Goal: Information Seeking & Learning: Find specific fact

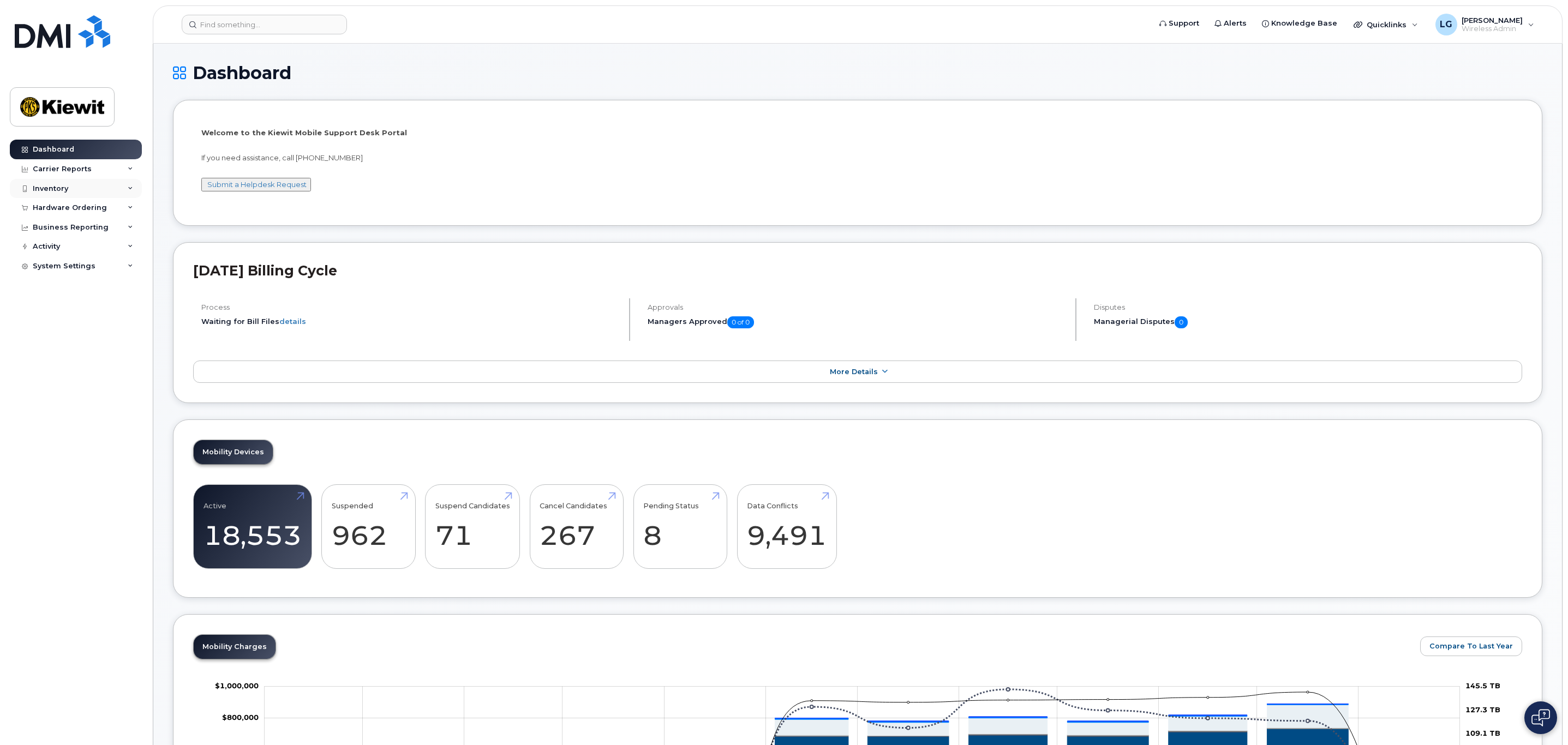
drag, startPoint x: 51, startPoint y: 189, endPoint x: 56, endPoint y: 191, distance: 5.4
click at [52, 189] on div "Inventory" at bounding box center [50, 189] width 36 height 9
click at [84, 204] on div "Mobility Devices" at bounding box center [68, 208] width 61 height 10
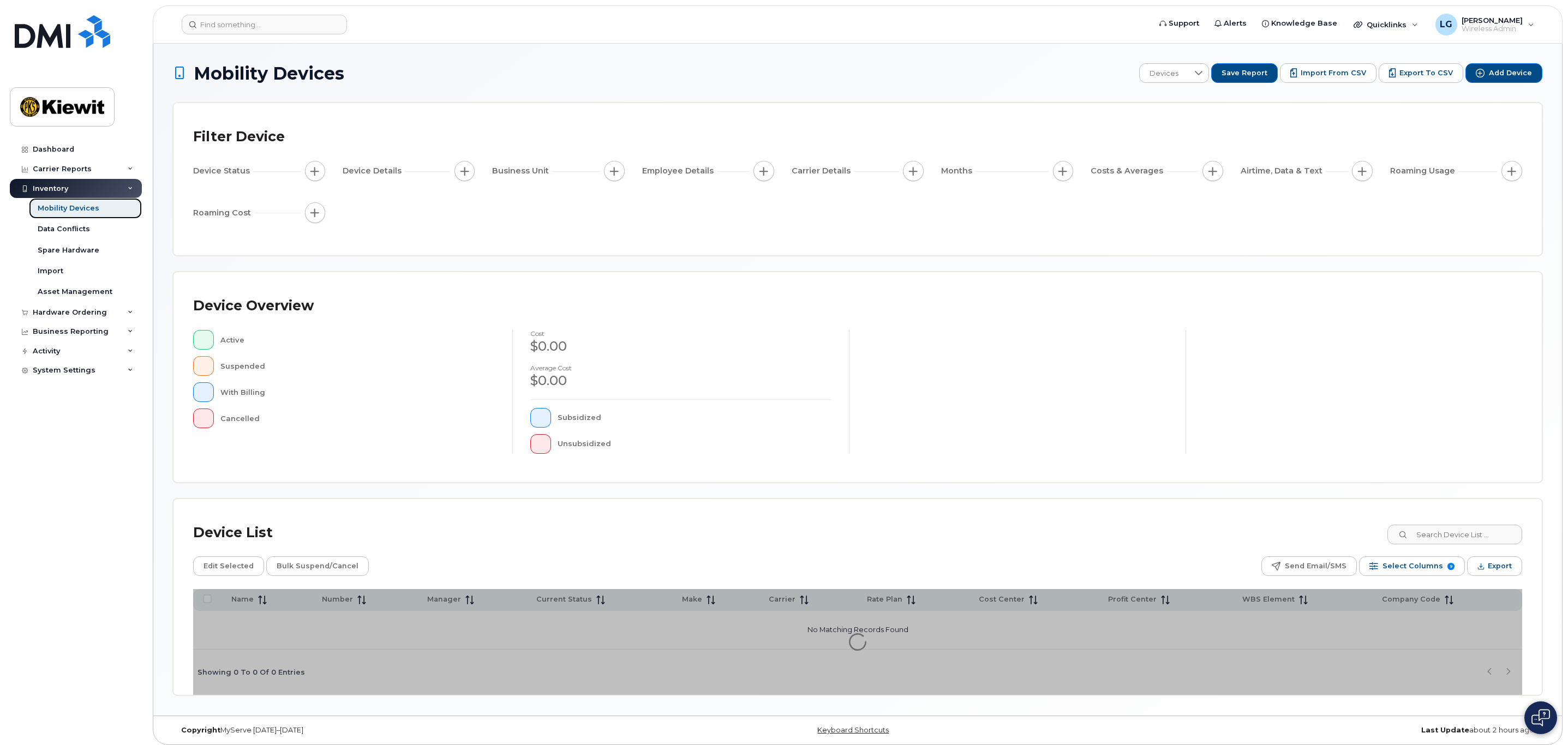
click at [74, 209] on div "Mobility Devices" at bounding box center [68, 208] width 61 height 10
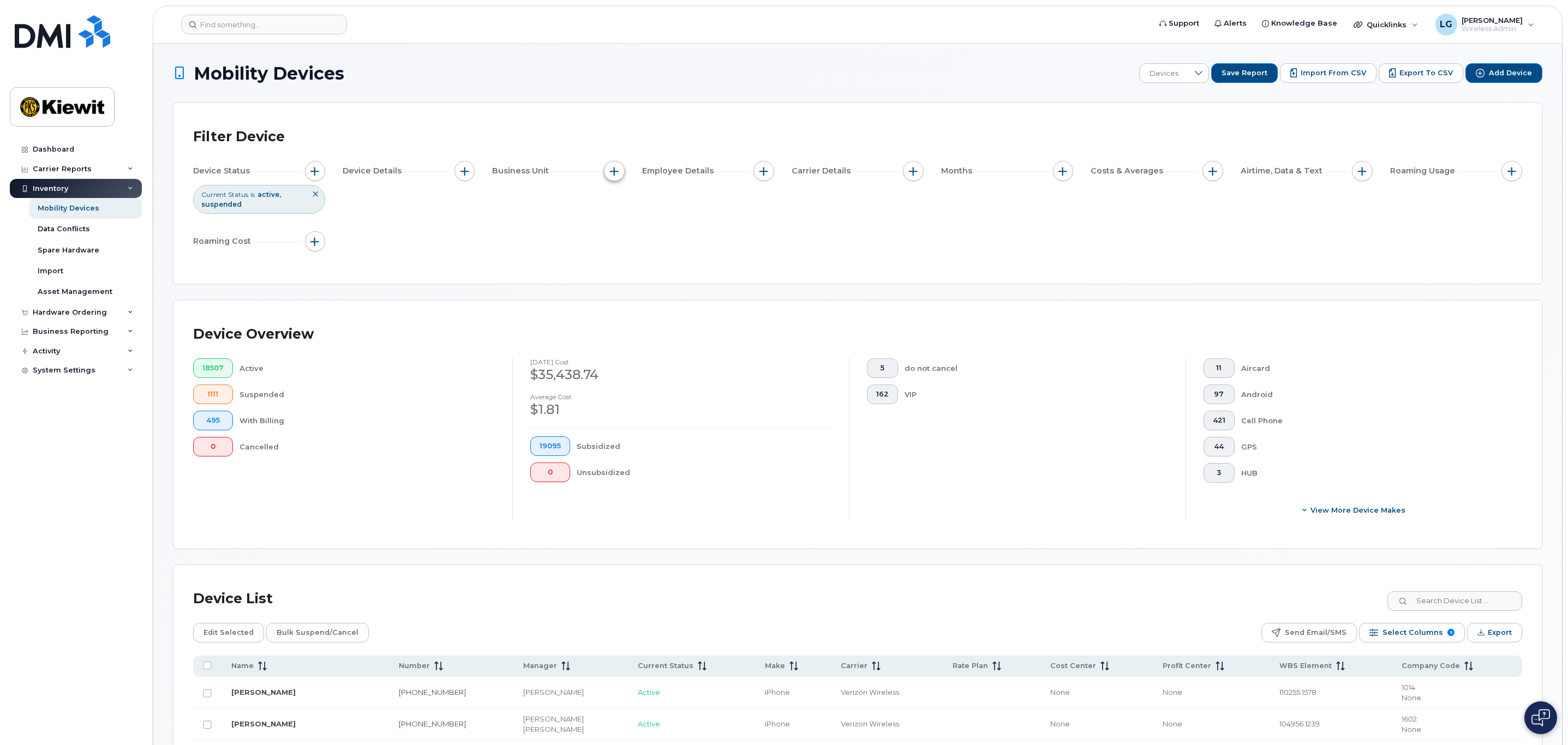
click at [615, 170] on span "button" at bounding box center [615, 171] width 9 height 9
click at [765, 172] on span "button" at bounding box center [764, 171] width 9 height 9
click at [768, 206] on input "Employee Name" at bounding box center [767, 205] width 9 height 9
checkbox input "true"
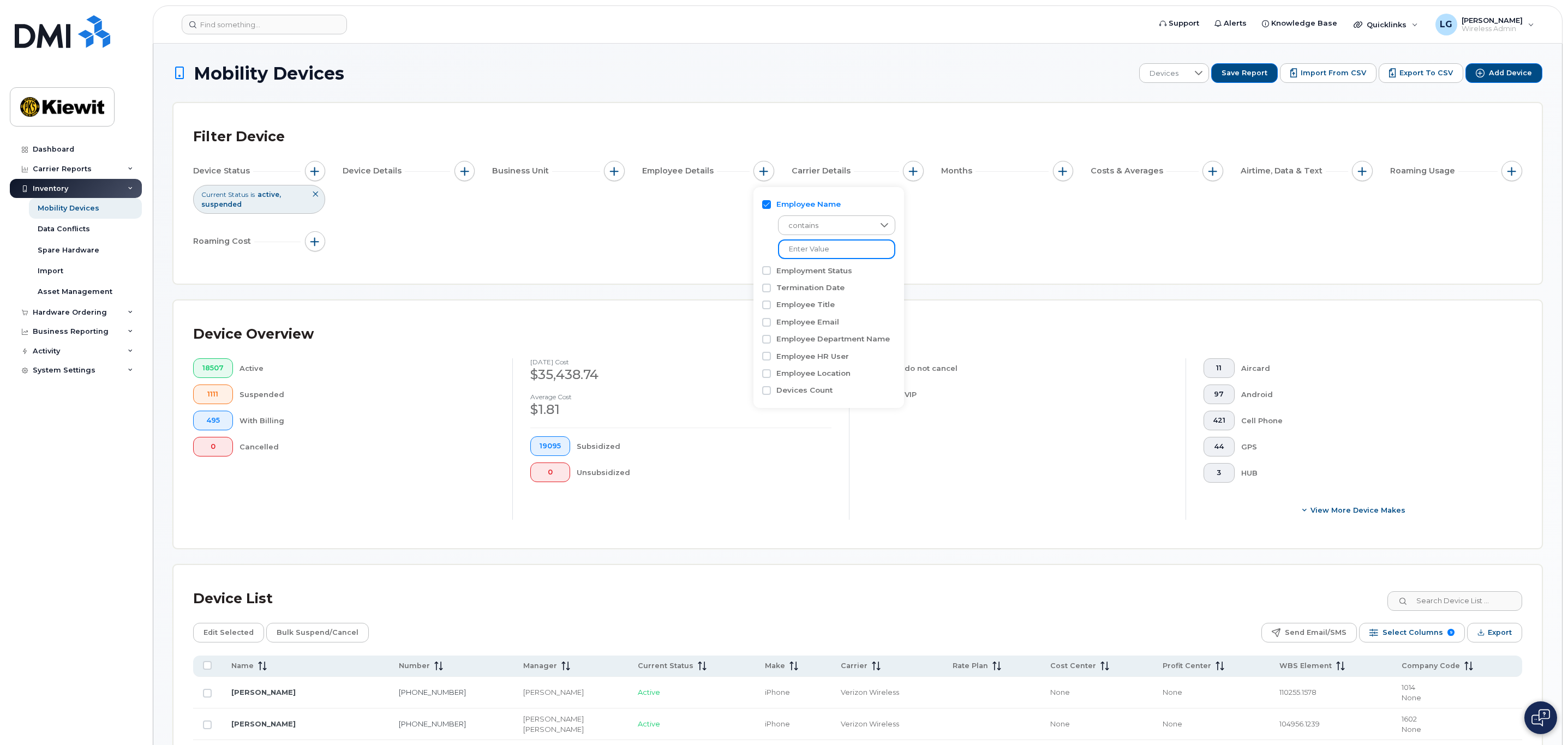
click at [832, 244] on input at bounding box center [836, 249] width 117 height 19
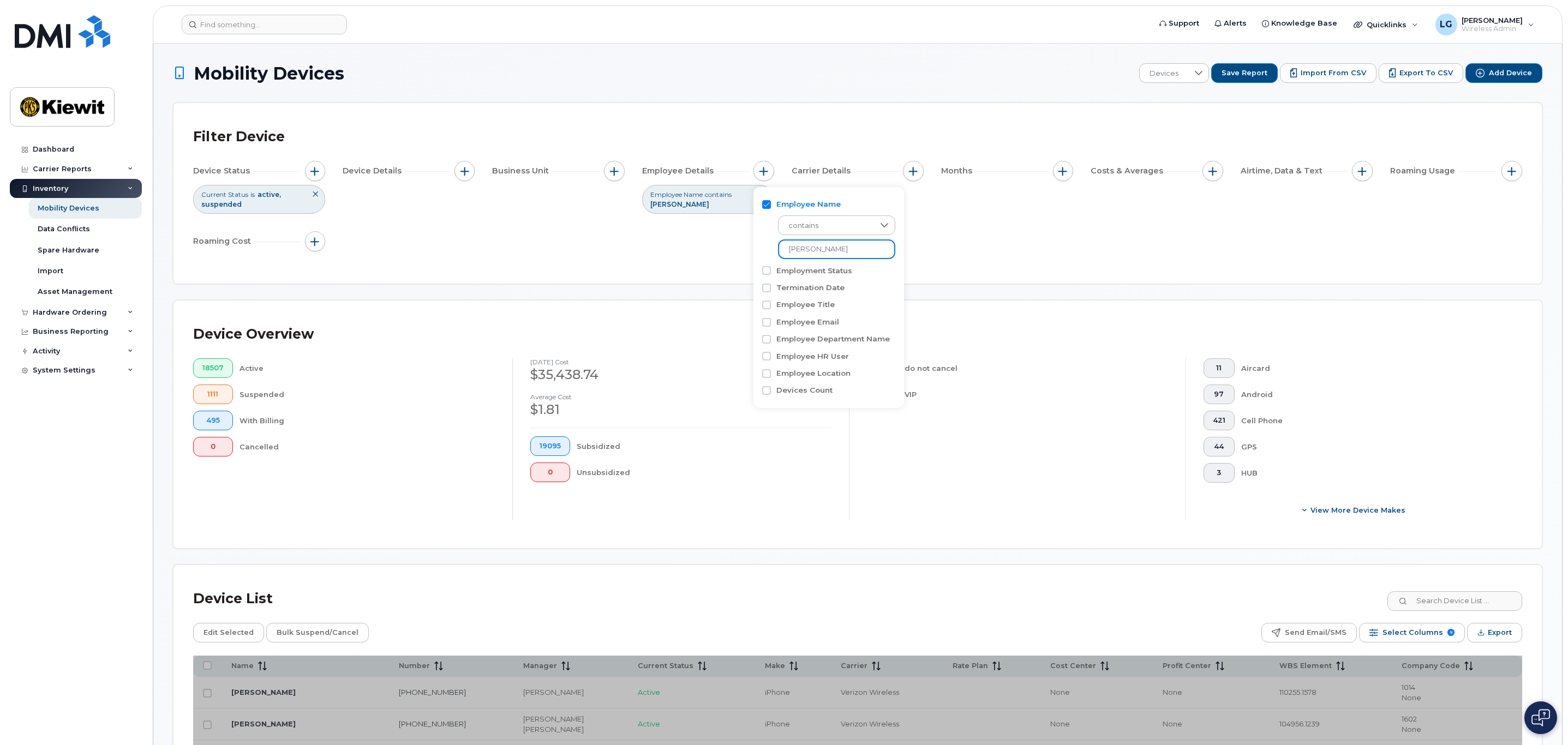
type input "petruzzo"
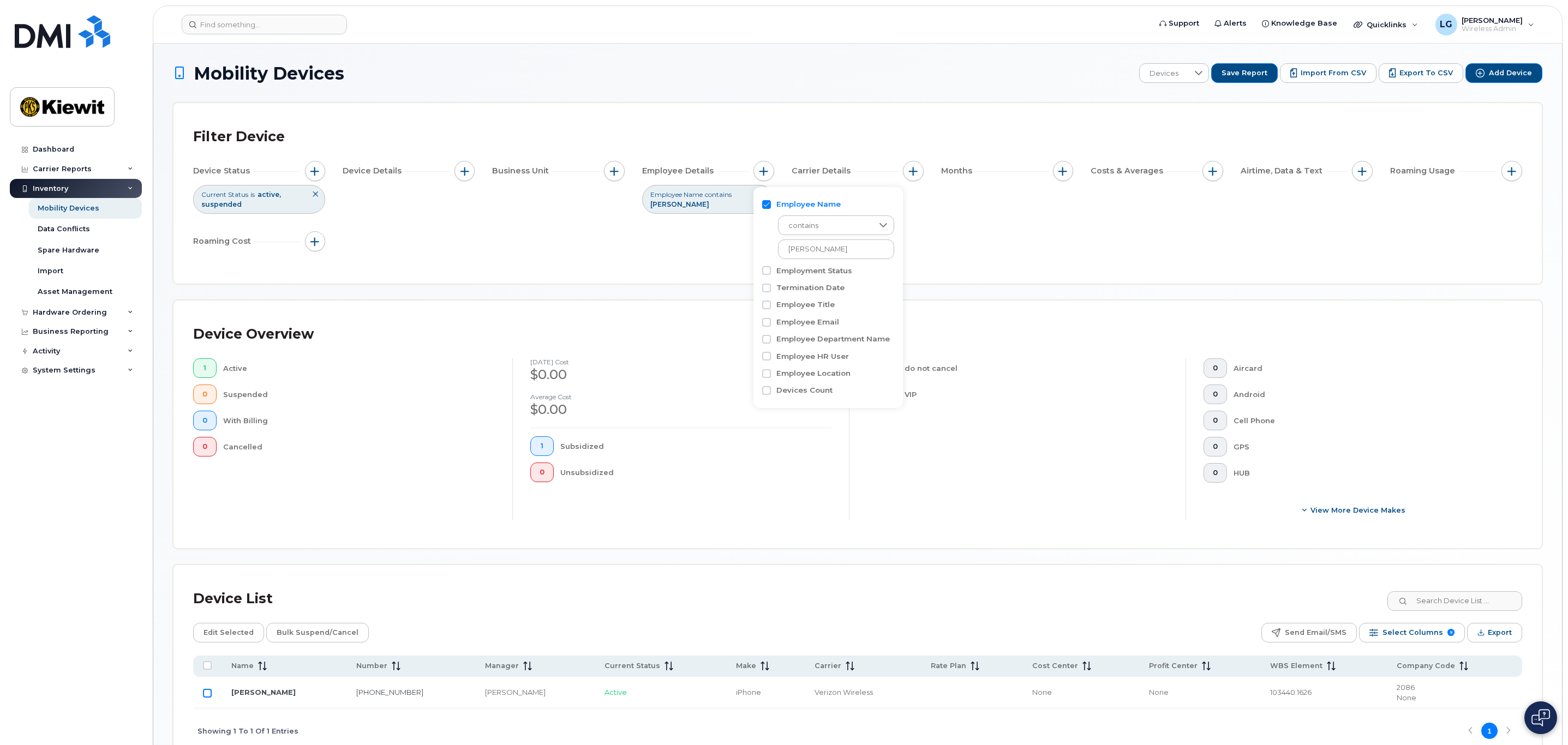
click at [206, 698] on input "Row Unselected" at bounding box center [207, 693] width 9 height 9
checkbox input "true"
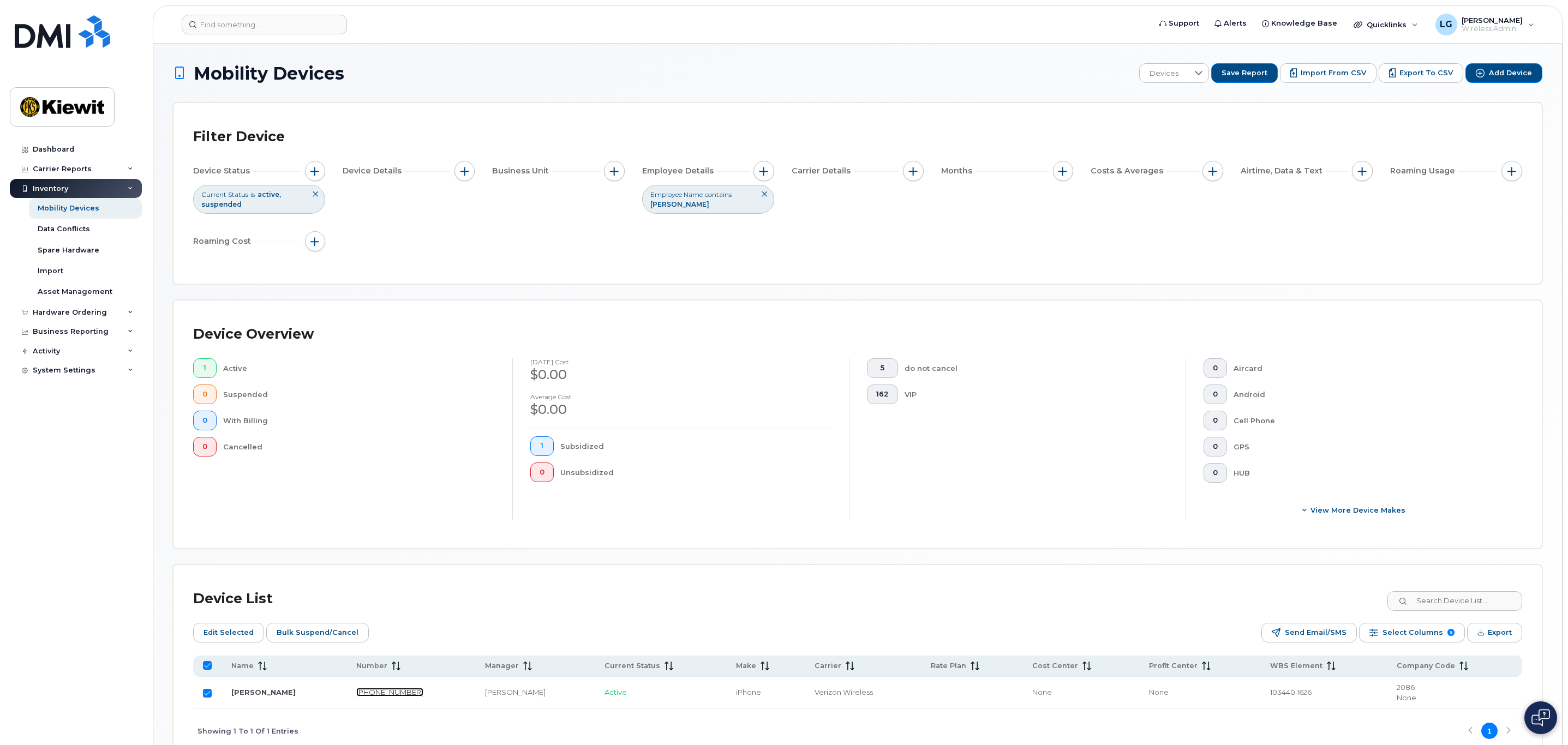
click at [401, 697] on link "707-601-6836" at bounding box center [390, 693] width 67 height 9
click at [691, 203] on div "Employee Name contains petruzzo" at bounding box center [708, 199] width 132 height 28
click at [765, 170] on span "button" at bounding box center [764, 171] width 9 height 9
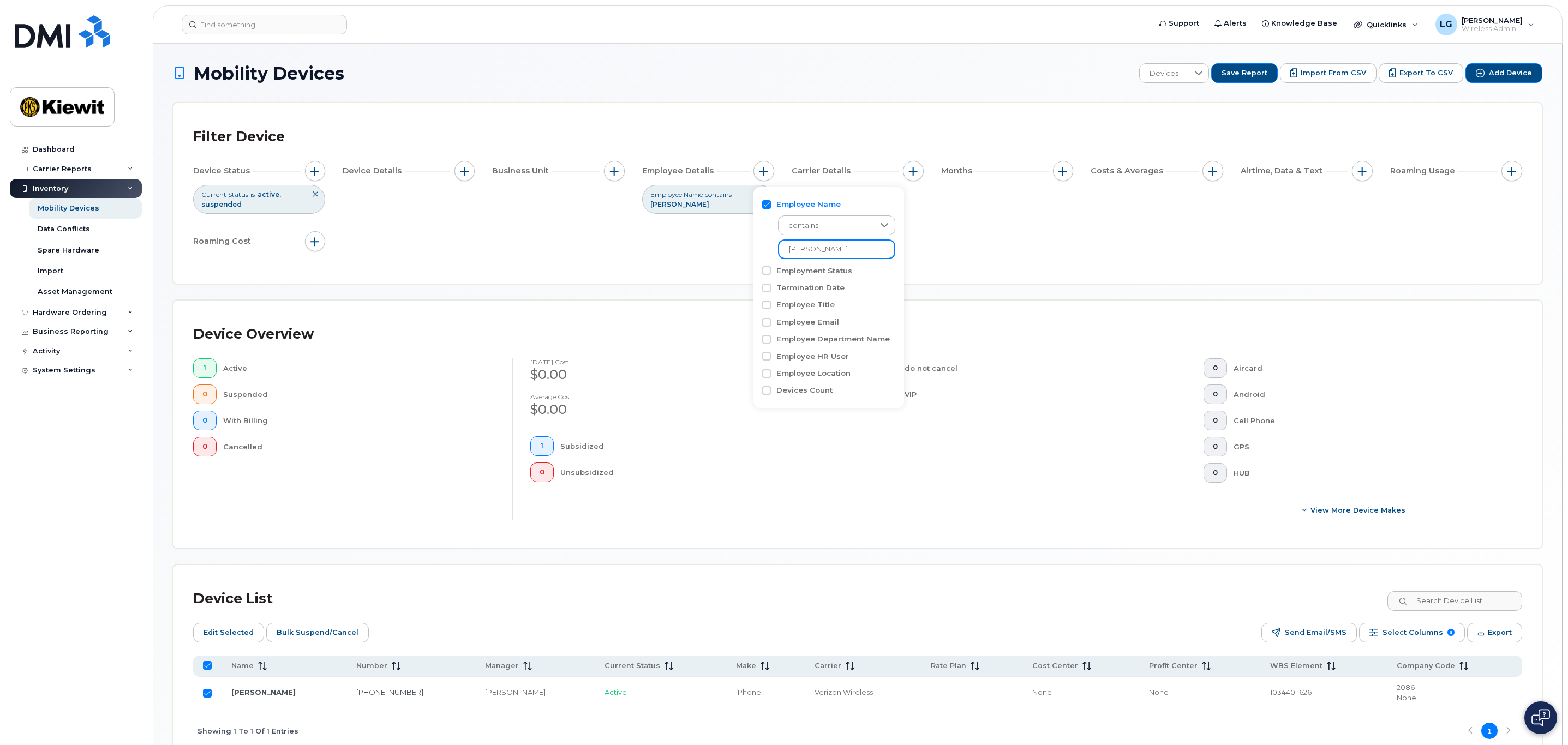
drag, startPoint x: 834, startPoint y: 246, endPoint x: 743, endPoint y: 243, distance: 91.0
click at [743, 243] on body "Support Alerts Knowledge Base Quicklinks Suspend / Cancel Device Change SIM Car…" at bounding box center [784, 404] width 1568 height 809
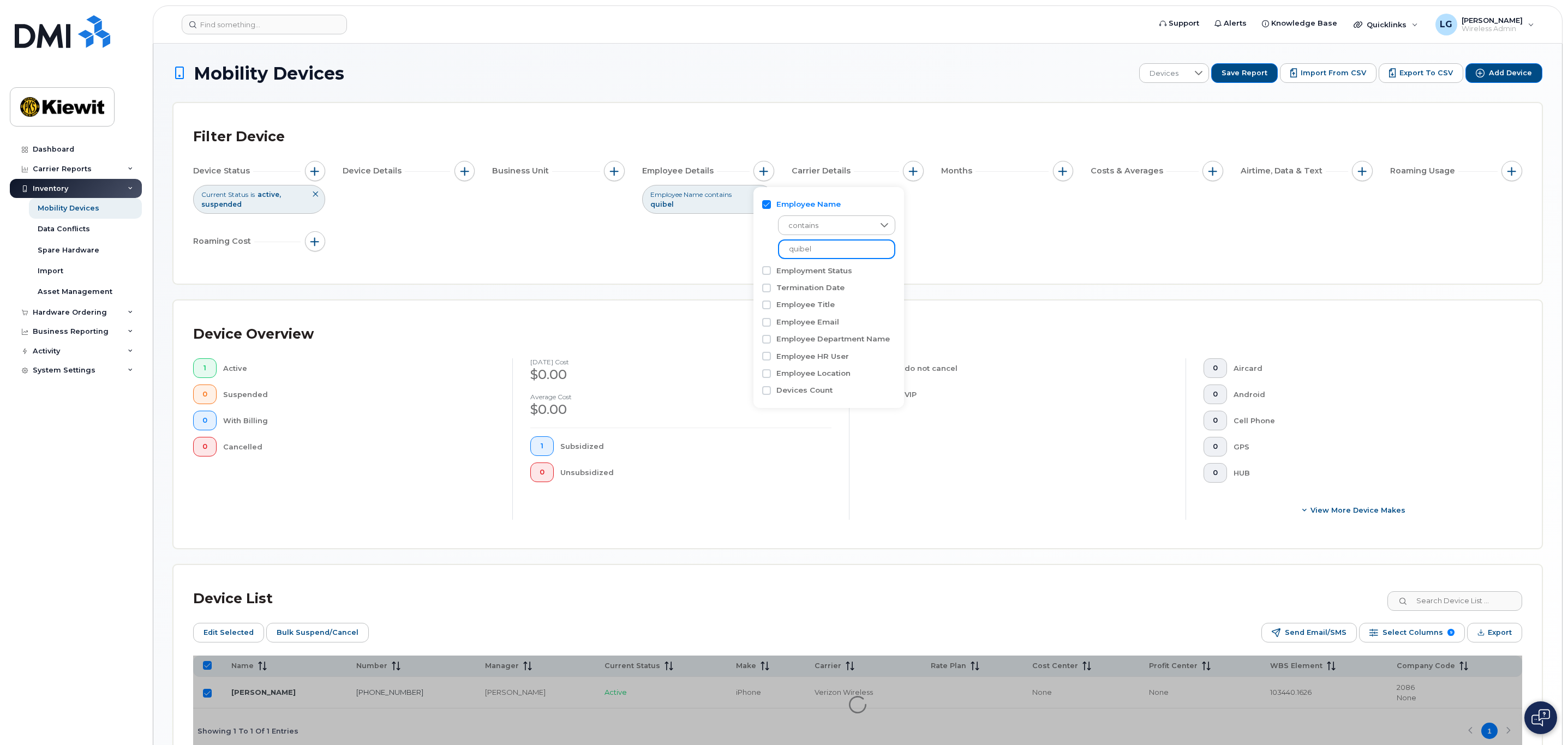
type input "quibell"
checkbox input "false"
type input "q"
type input "edmon"
click at [974, 231] on div "Device Status Current Status is active suspended Device Details Business Unit E…" at bounding box center [858, 208] width 1329 height 95
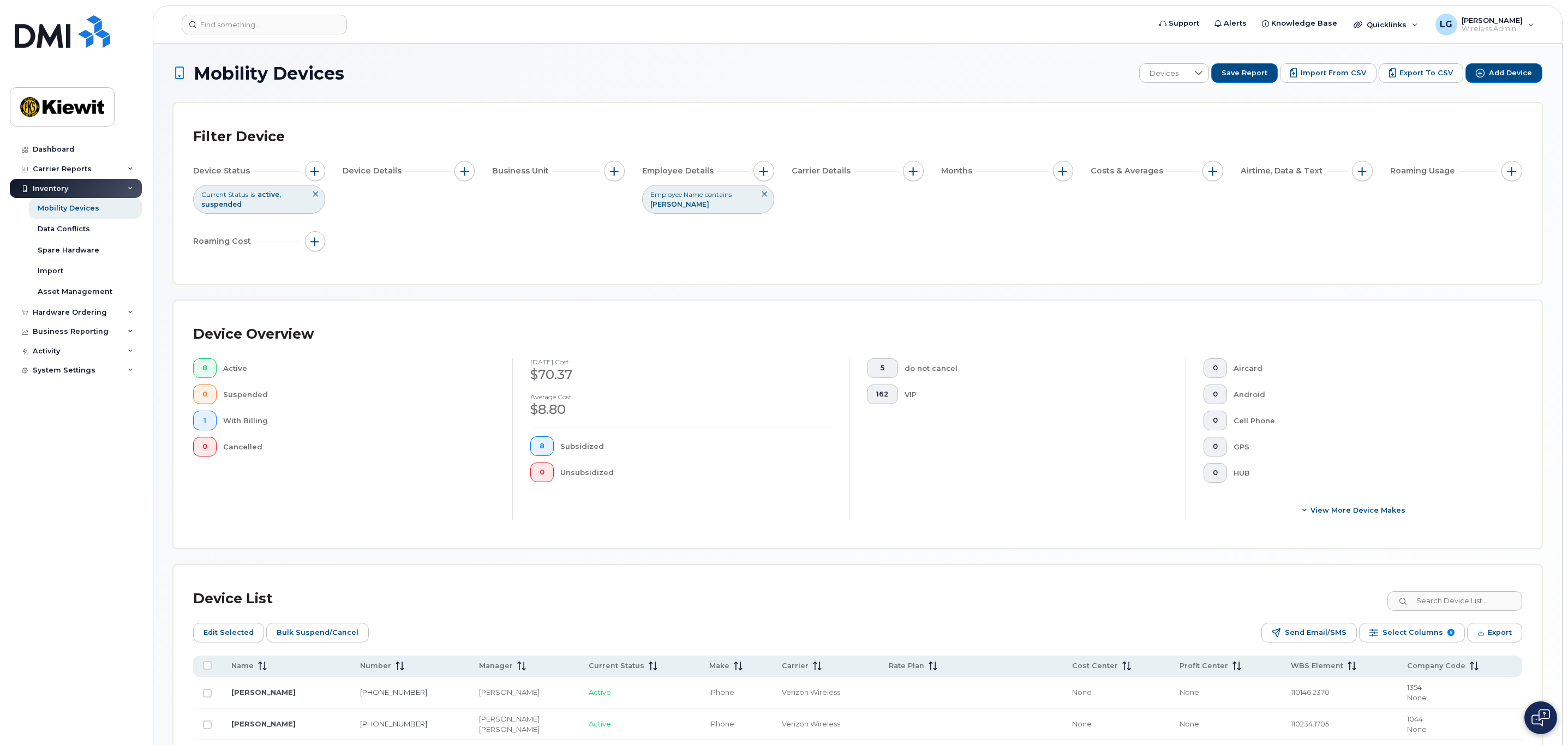
click at [695, 198] on span "Employee Name" at bounding box center [676, 194] width 52 height 9
click at [766, 167] on span "button" at bounding box center [764, 171] width 9 height 9
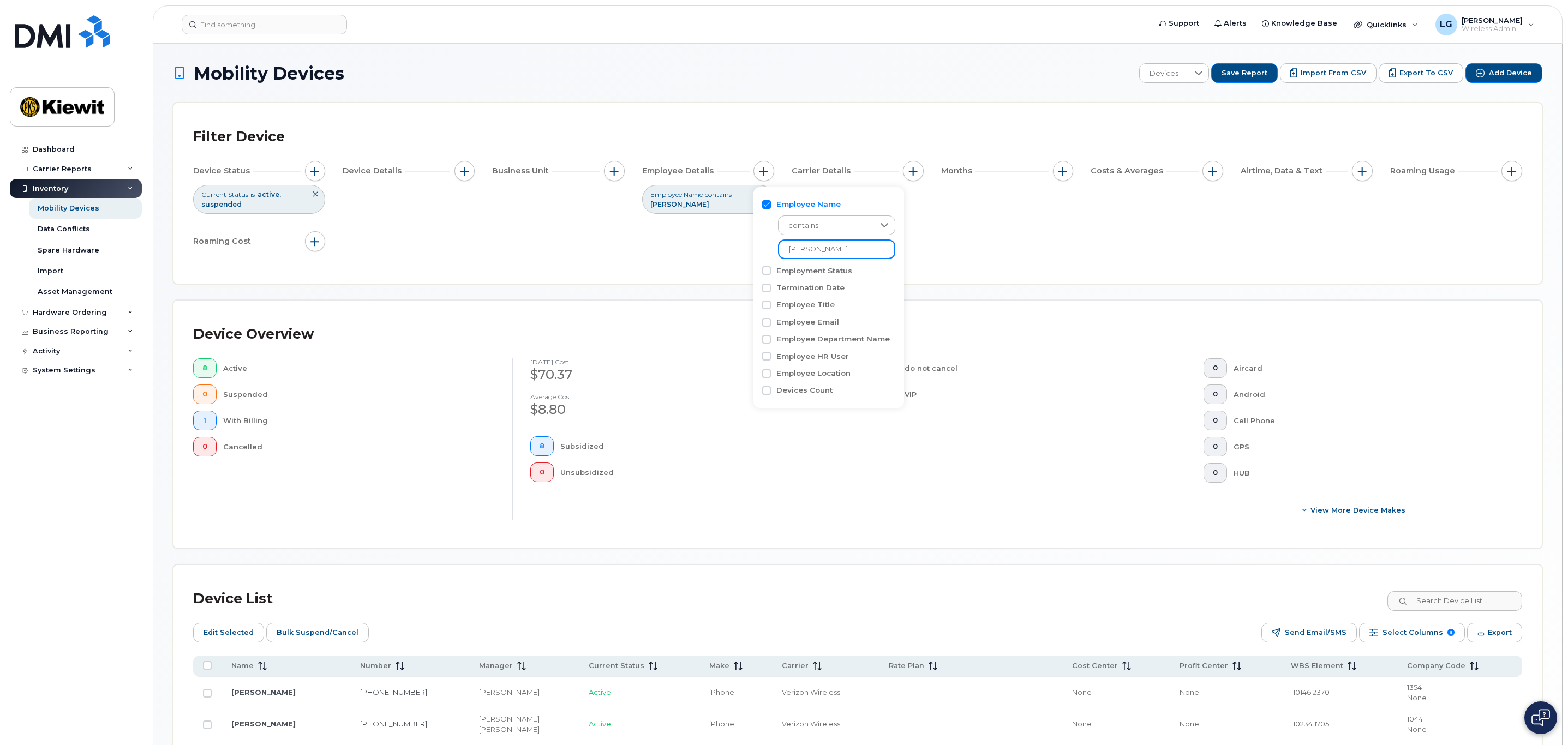
drag, startPoint x: 825, startPoint y: 244, endPoint x: 741, endPoint y: 250, distance: 84.2
click at [741, 250] on body "Support Alerts Knowledge Base Quicklinks Suspend / Cancel Device Change SIM Car…" at bounding box center [784, 515] width 1568 height 1031
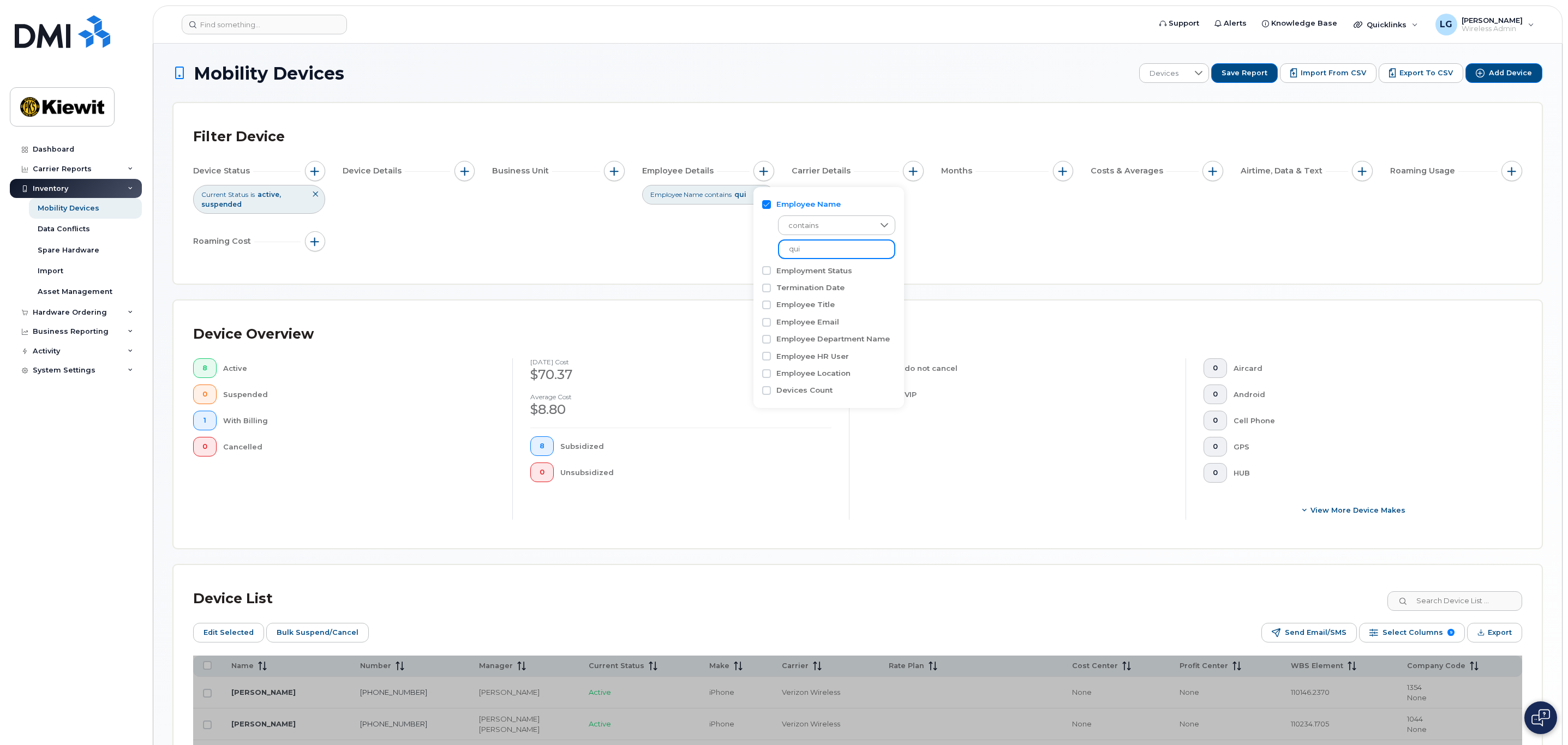
type input "qui"
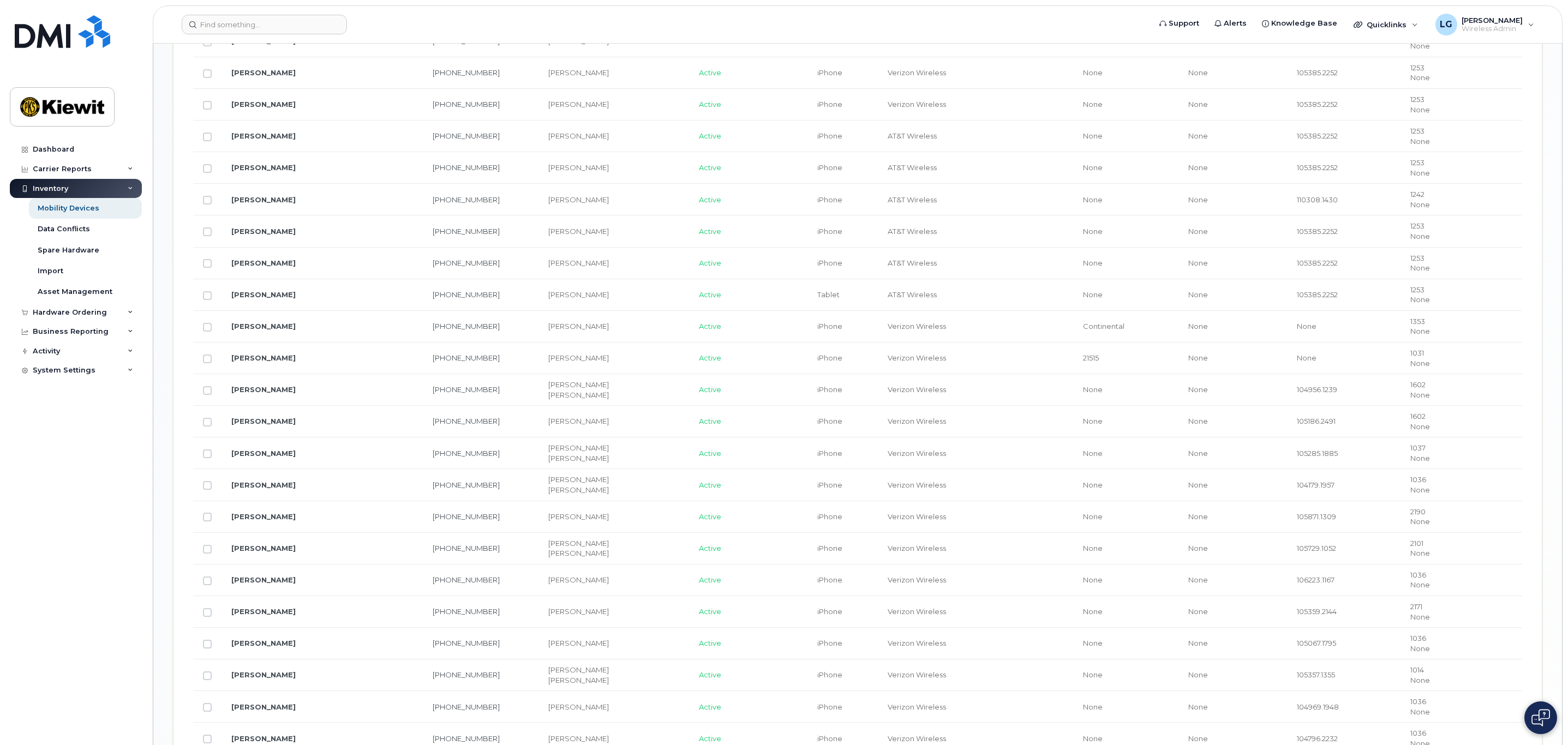
scroll to position [900, 0]
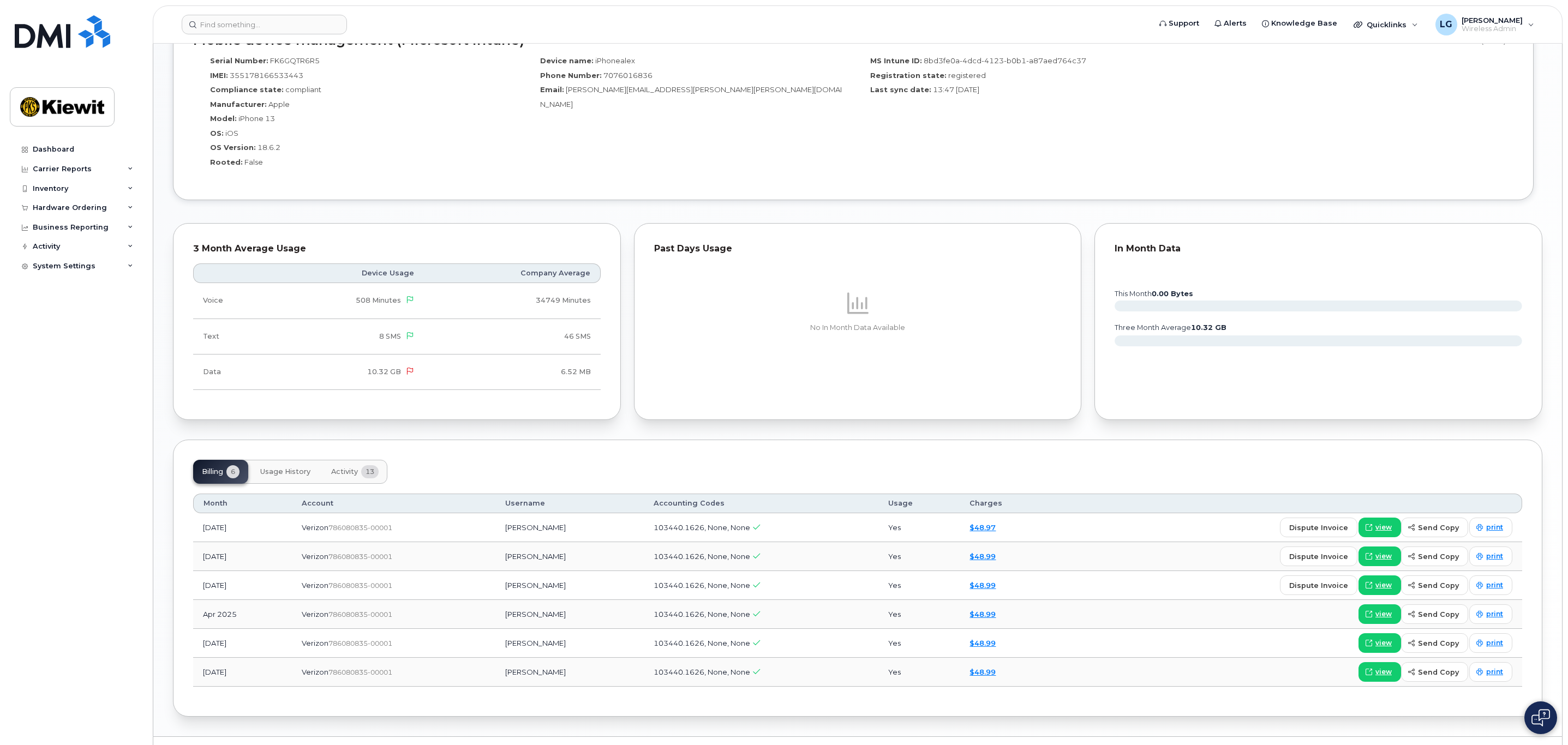
scroll to position [818, 0]
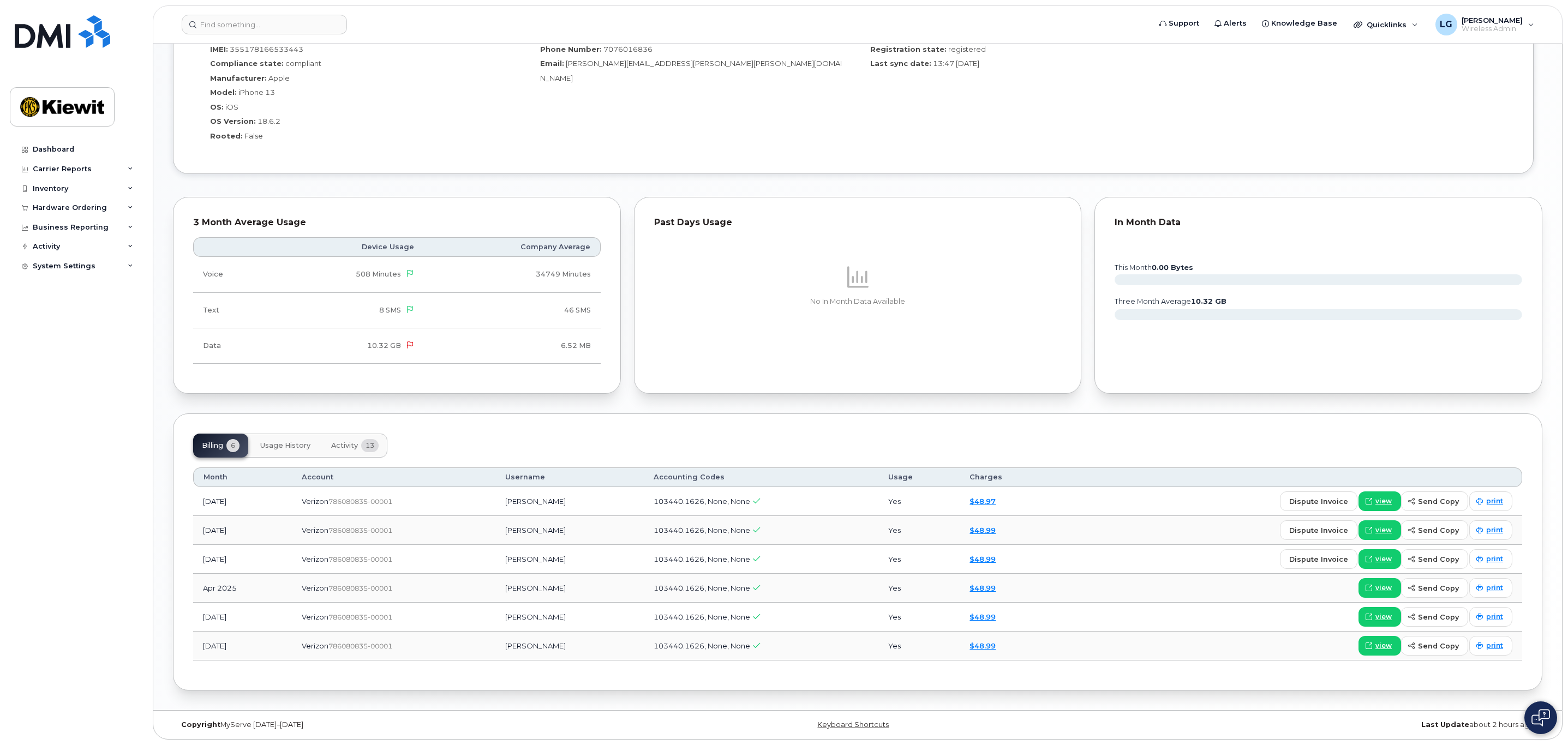
click at [347, 445] on span "Activity" at bounding box center [344, 446] width 26 height 9
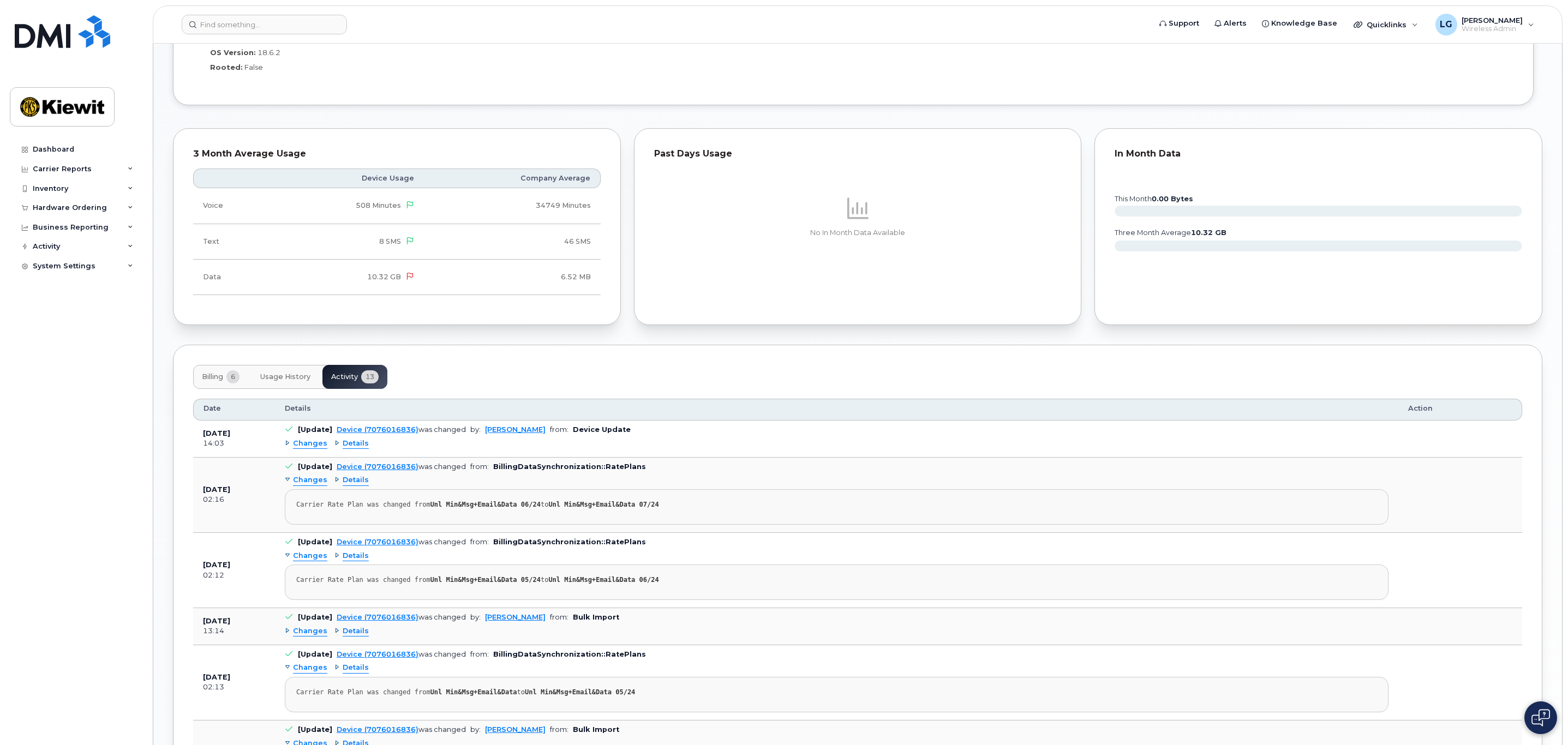
scroll to position [900, 0]
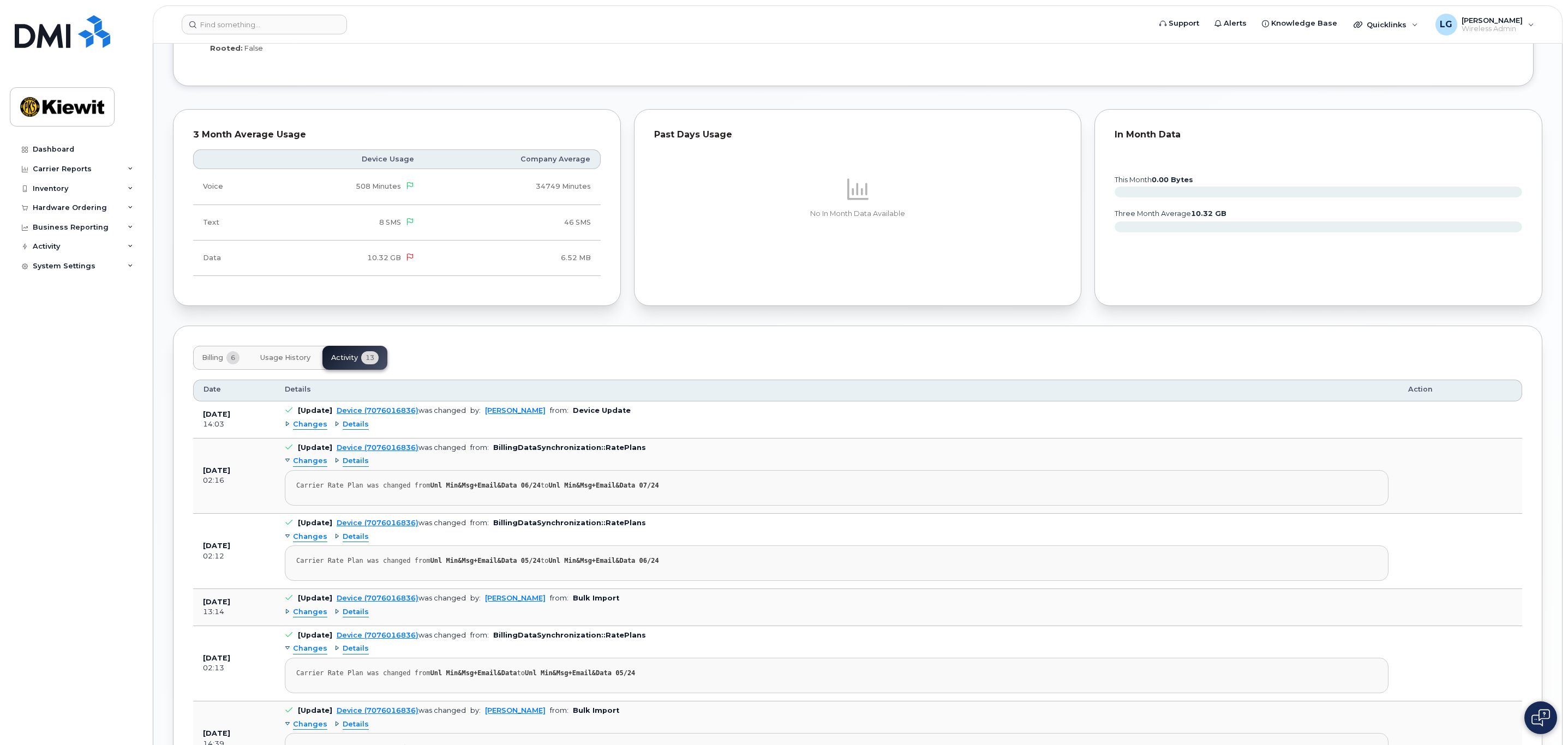
click at [352, 430] on span "Details" at bounding box center [355, 425] width 26 height 10
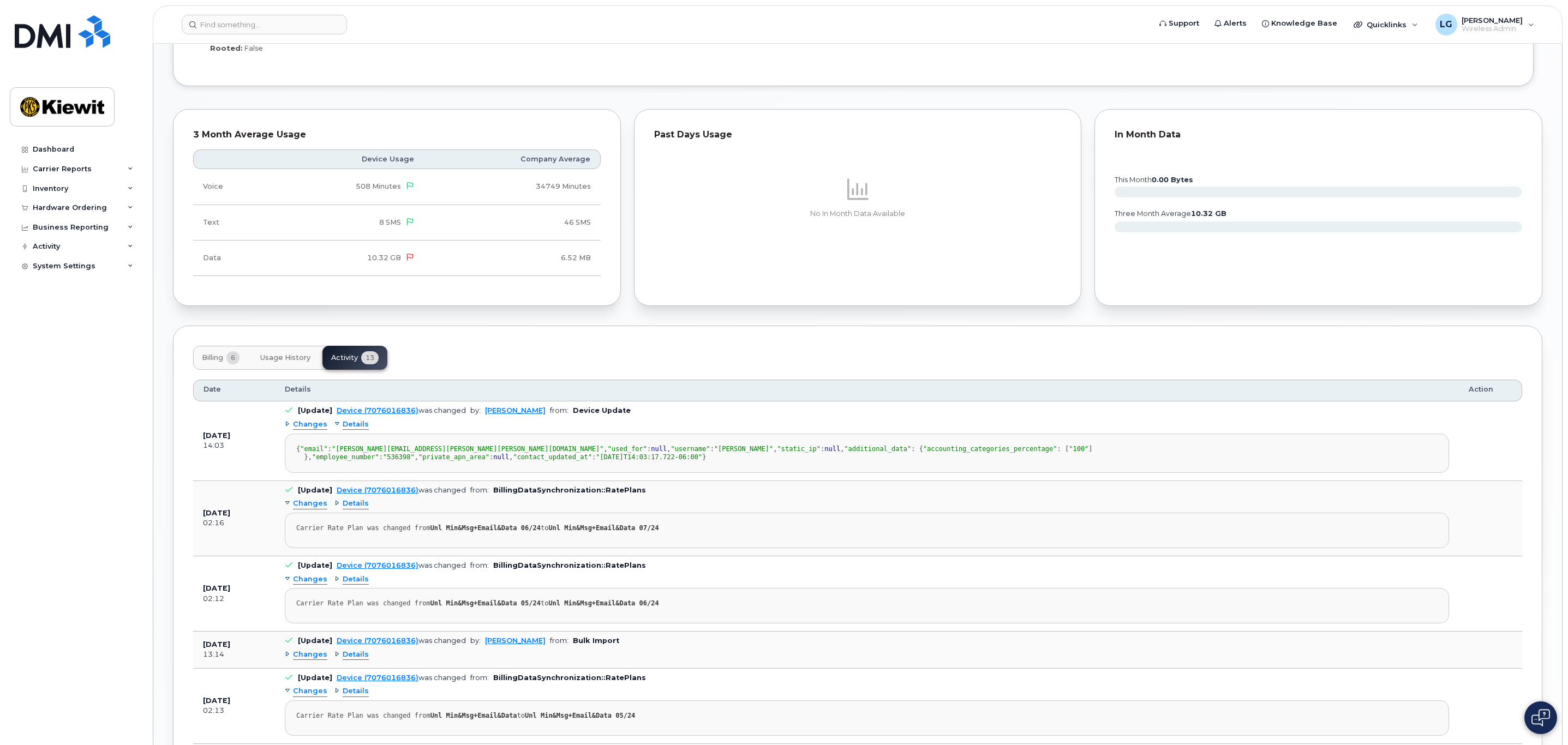
click at [310, 429] on span "Changes" at bounding box center [310, 425] width 34 height 10
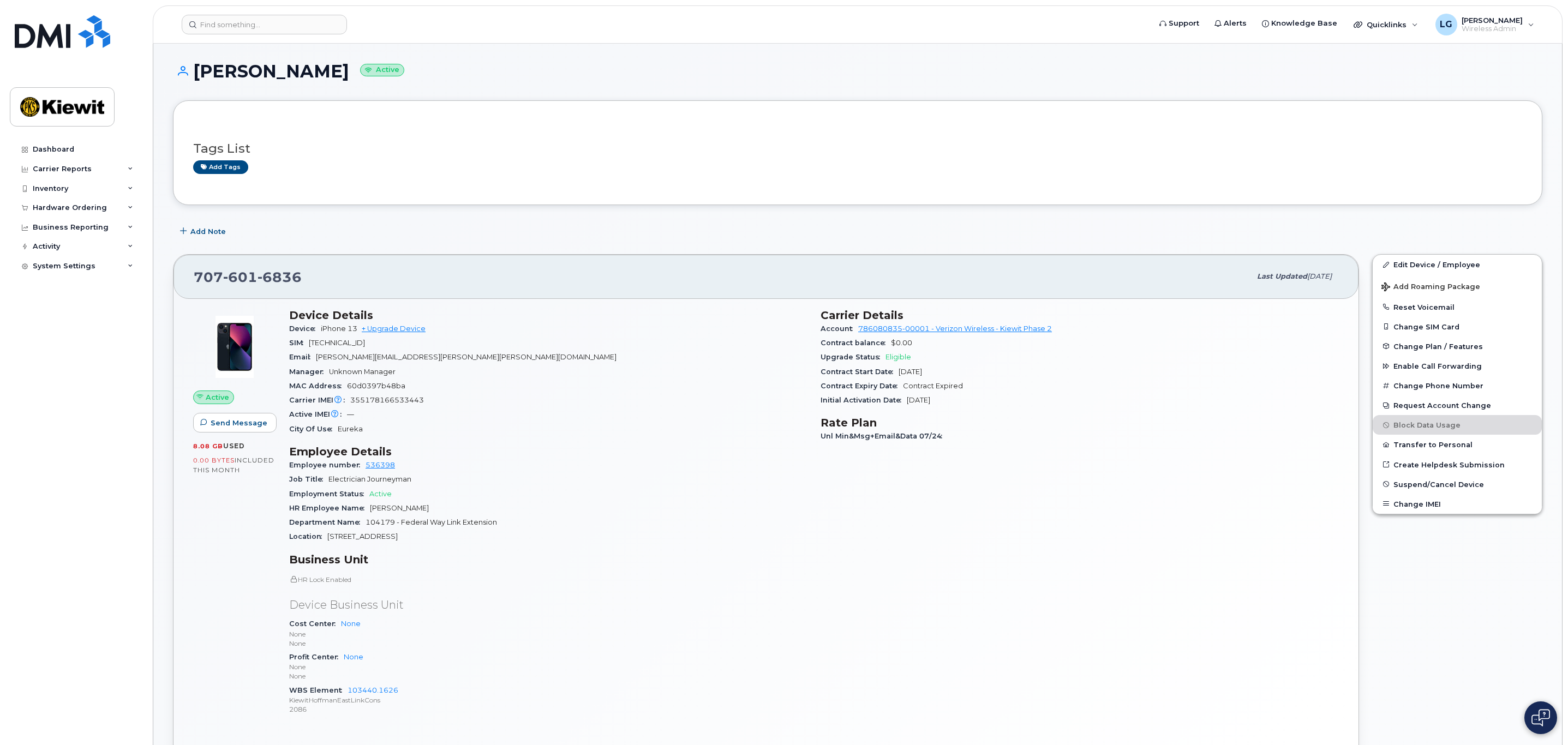
scroll to position [0, 0]
